Goal: Information Seeking & Learning: Learn about a topic

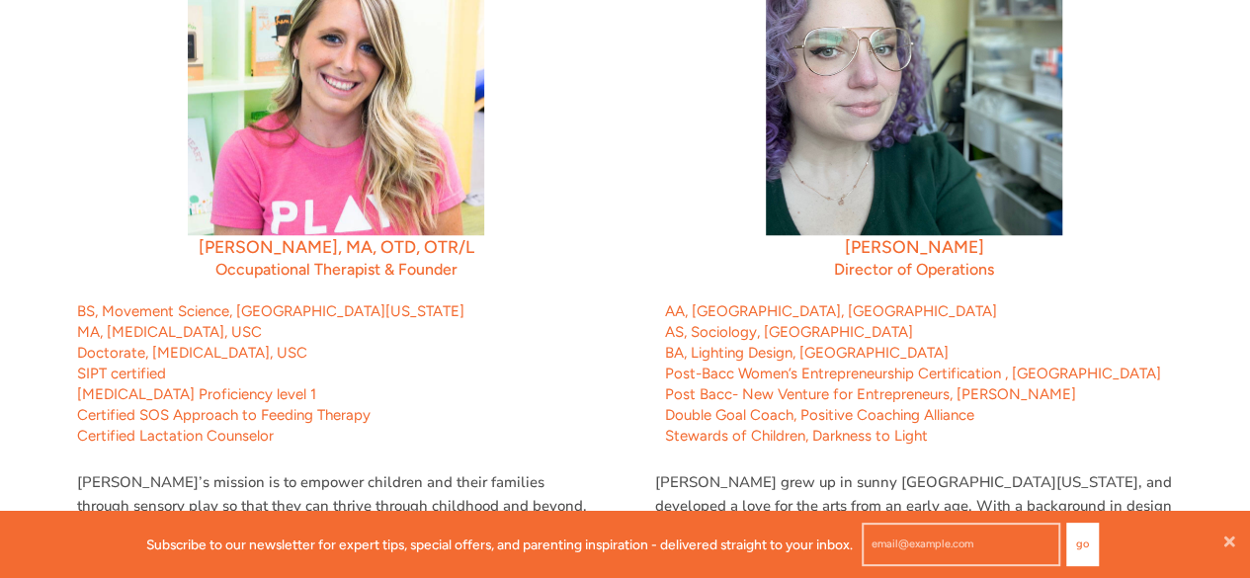
scroll to position [784, 0]
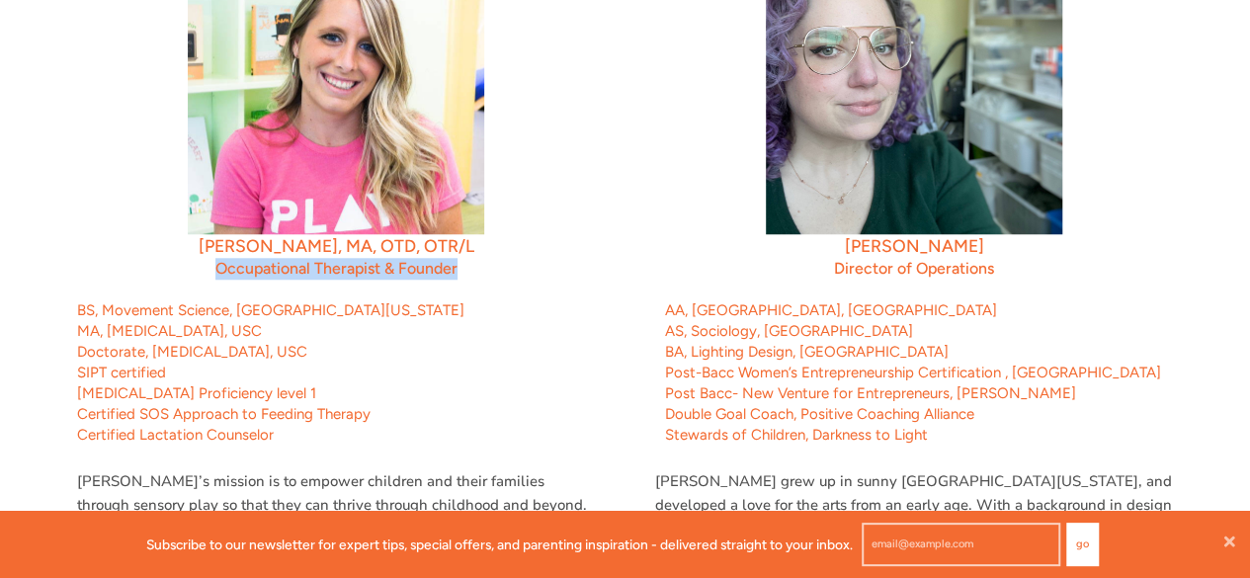
drag, startPoint x: 193, startPoint y: 266, endPoint x: 433, endPoint y: 288, distance: 241.1
click at [433, 288] on div "Dr. Allie Ticktin, MA, OTD, OTR/L Occupational Therapist & Founder BS, Movement…" at bounding box center [336, 465] width 548 height 1054
copy h4 "Occupational Therapist & Founder"
click at [520, 416] on p "Certified SOS Approach to Feeding Therapy" at bounding box center [336, 414] width 519 height 21
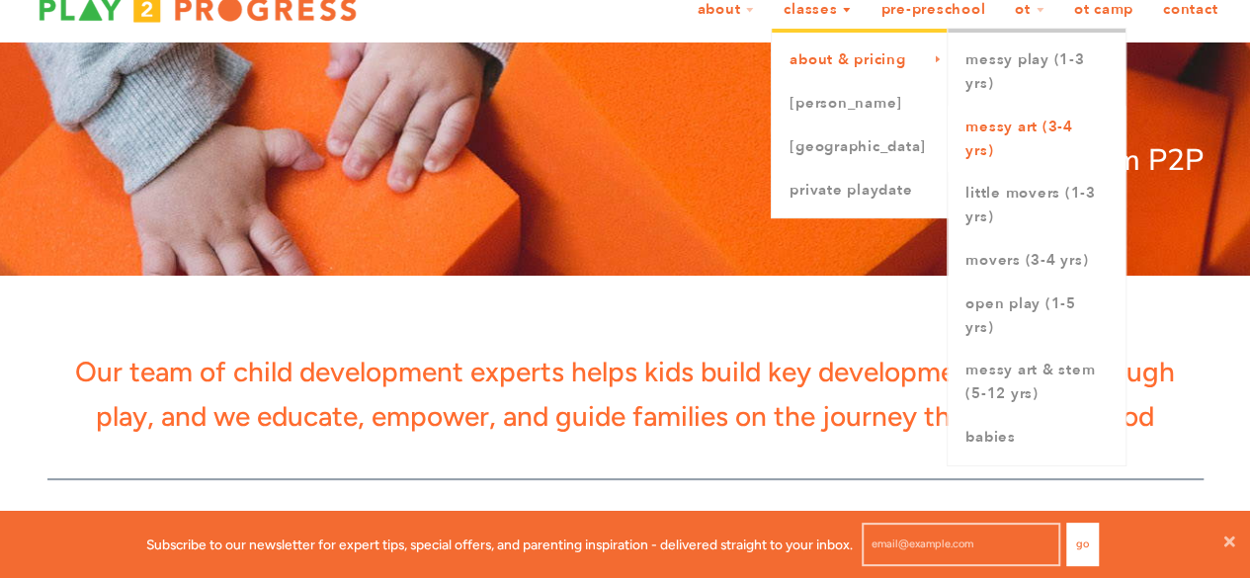
scroll to position [56, 0]
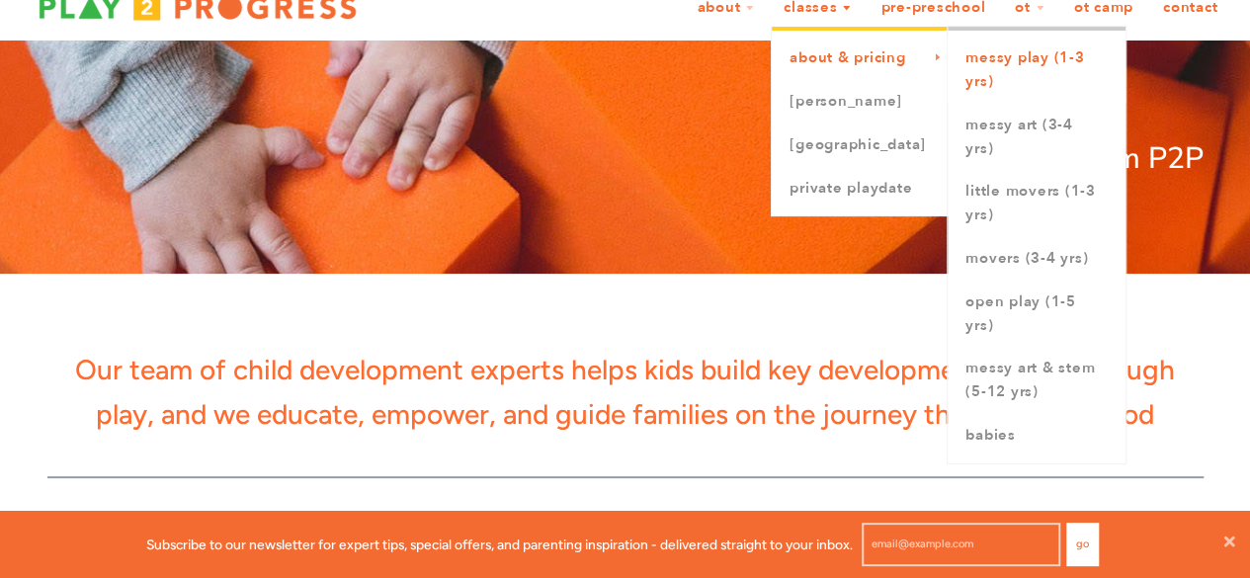
click at [1022, 53] on link "Messy Play (1-3 yrs)" at bounding box center [1036, 70] width 178 height 67
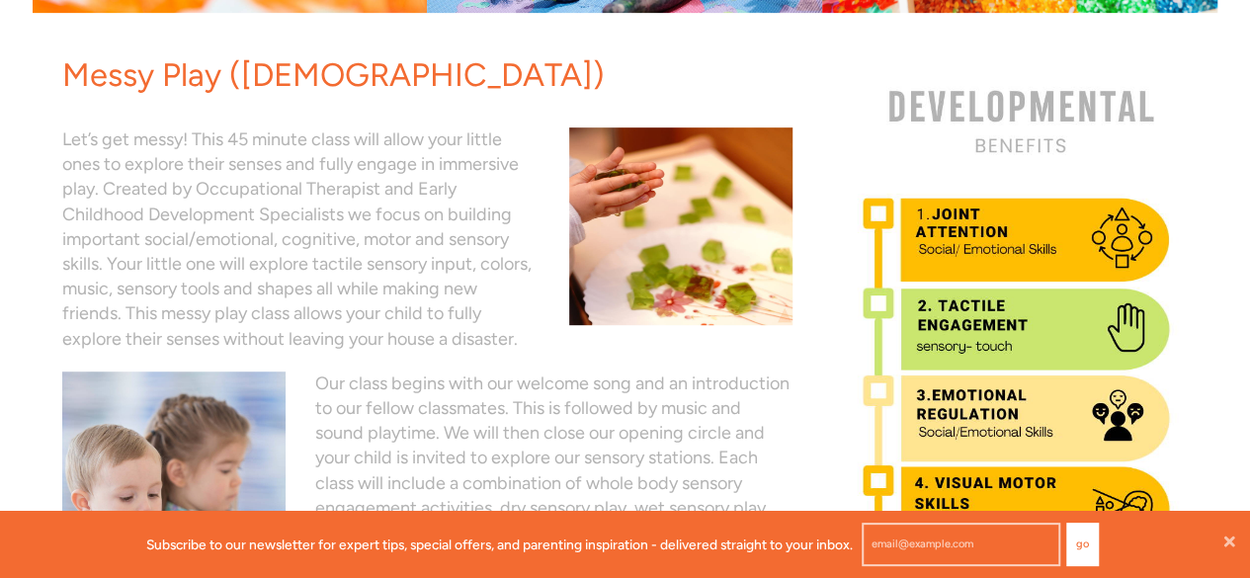
scroll to position [16, 16]
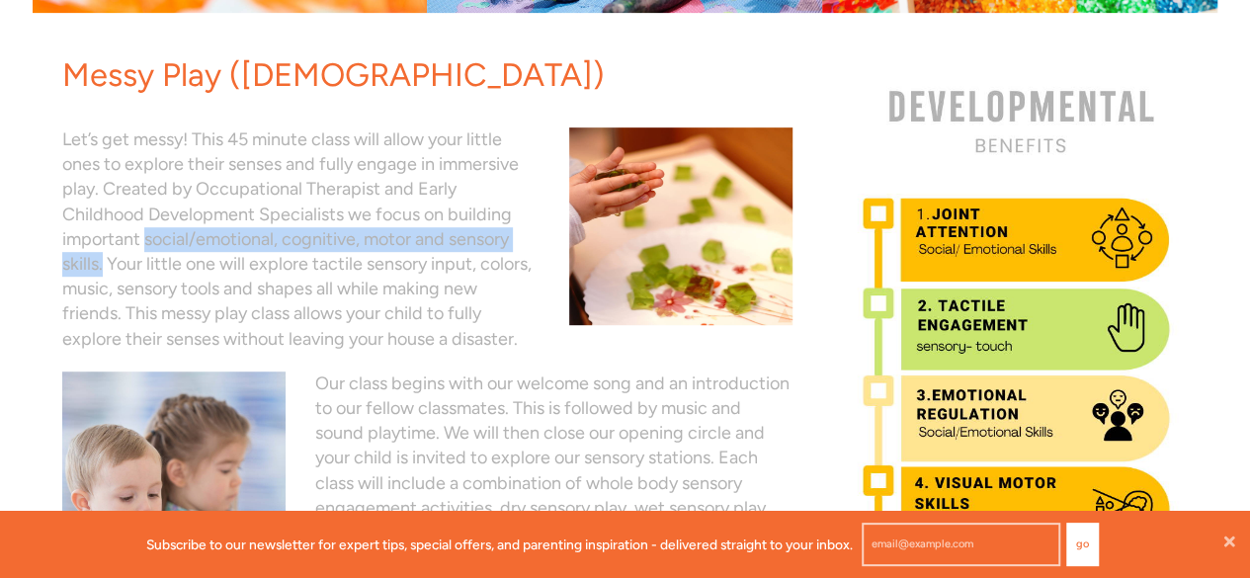
drag, startPoint x: 143, startPoint y: 241, endPoint x: 102, endPoint y: 264, distance: 47.3
click at [102, 264] on p "Let’s get messy! This 45 minute class will allow your little ones to explore th…" at bounding box center [300, 239] width 477 height 224
copy p "social/emotional, cognitive, motor and sensory skills."
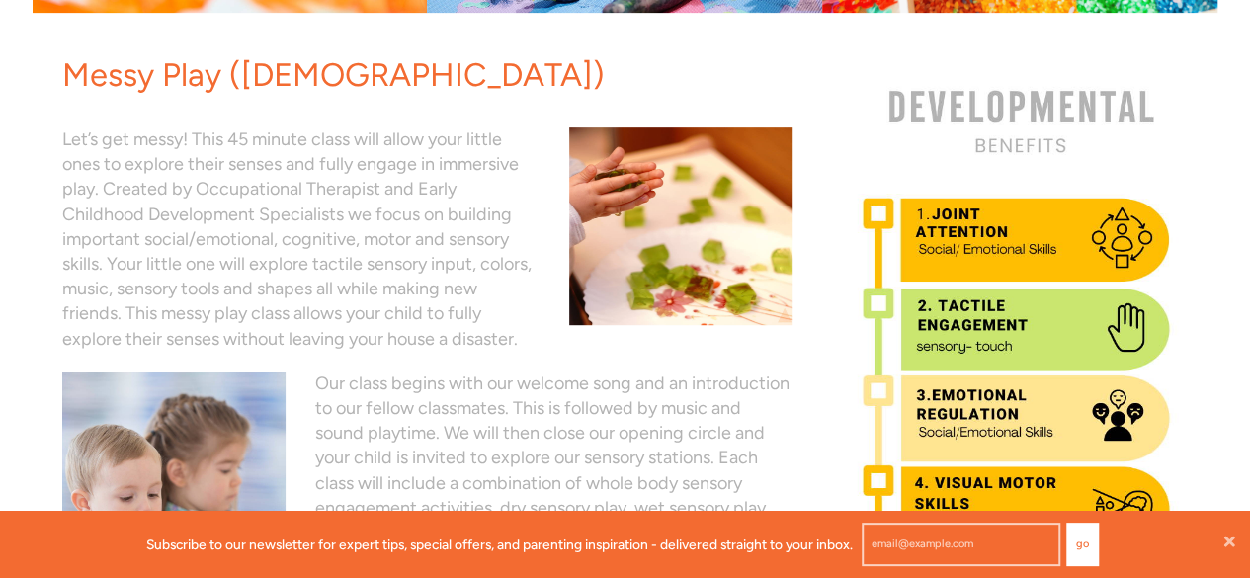
click at [337, 356] on div "Let’s get messy! This 45 minute class will allow your little ones to explore th…" at bounding box center [427, 230] width 761 height 264
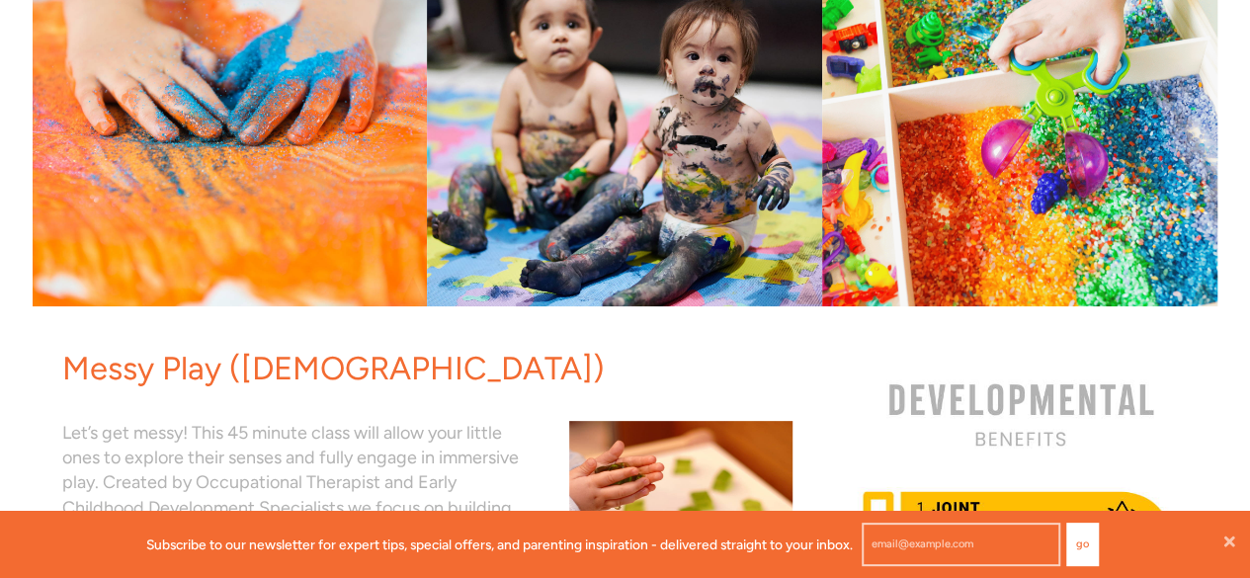
scroll to position [0, 0]
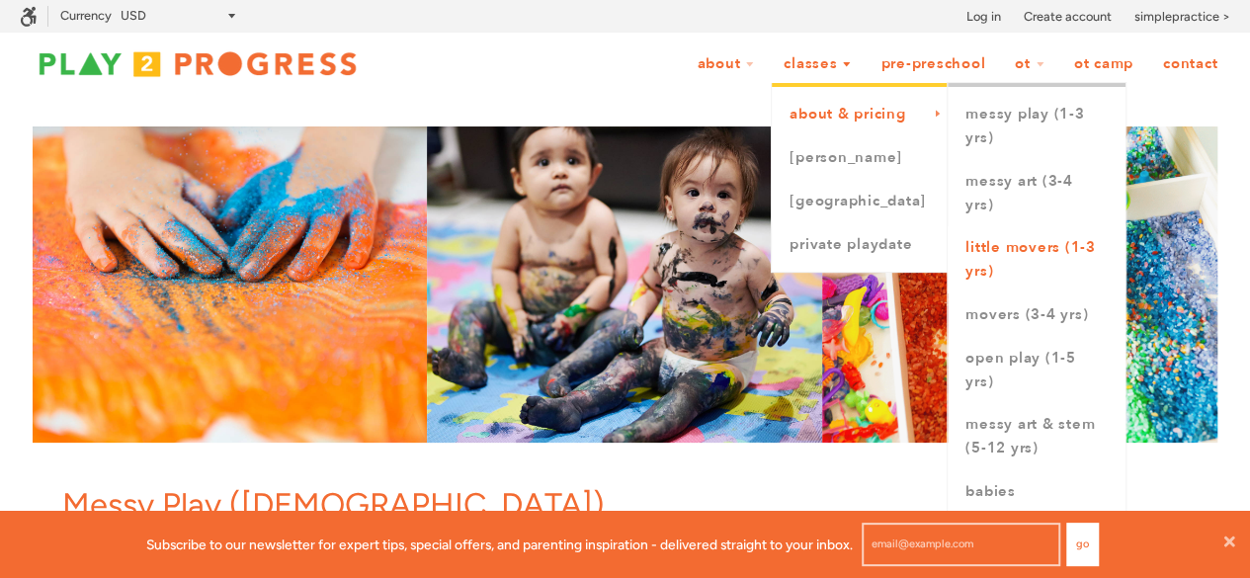
click at [997, 252] on link "Little Movers (1-3 yrs)" at bounding box center [1036, 259] width 178 height 67
